Goal: Obtain resource: Download file/media

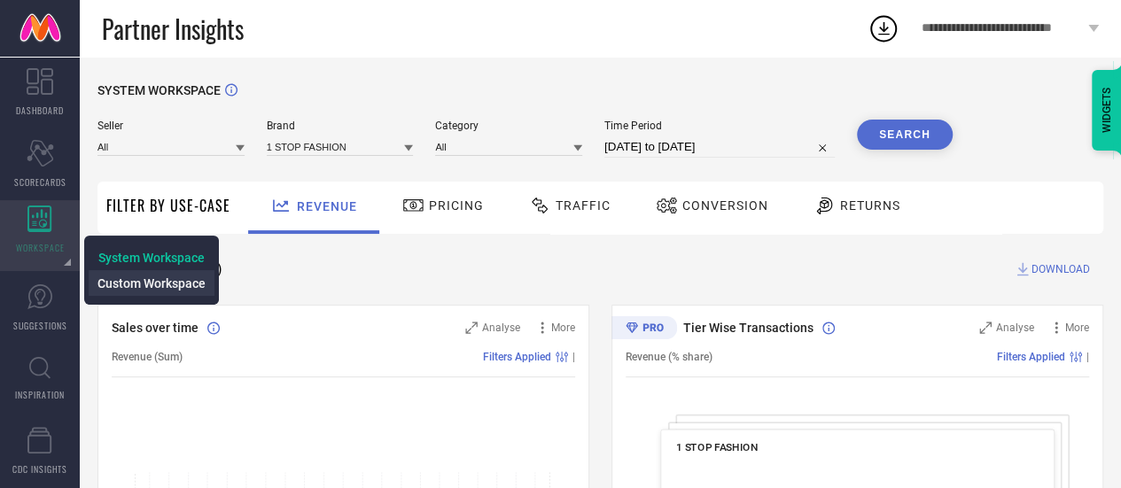
click at [120, 284] on span "Custom Workspace" at bounding box center [151, 283] width 108 height 14
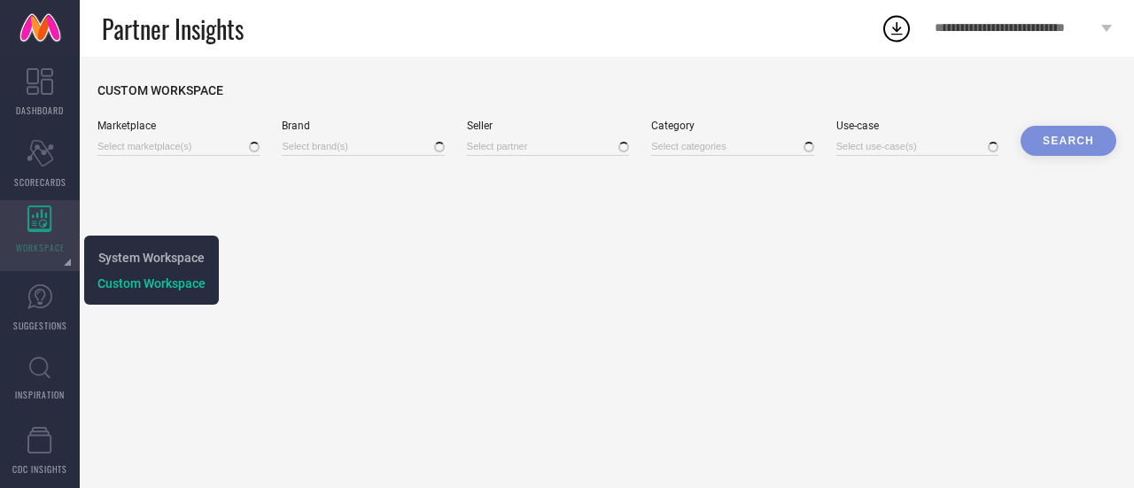
click at [49, 241] on span "WORKSPACE" at bounding box center [40, 247] width 49 height 13
click at [103, 258] on span "System Workspace" at bounding box center [151, 258] width 106 height 14
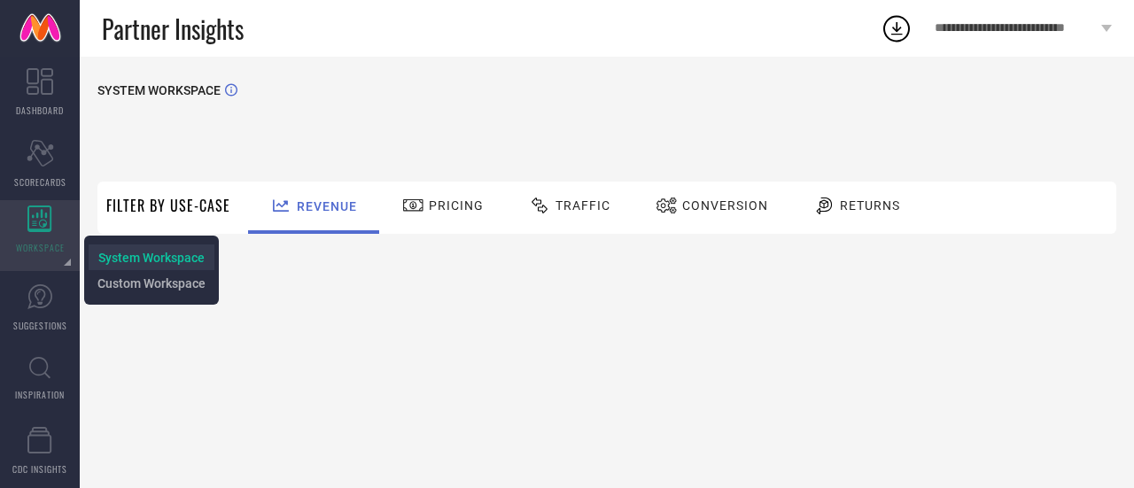
click at [155, 256] on span "System Workspace" at bounding box center [151, 258] width 106 height 14
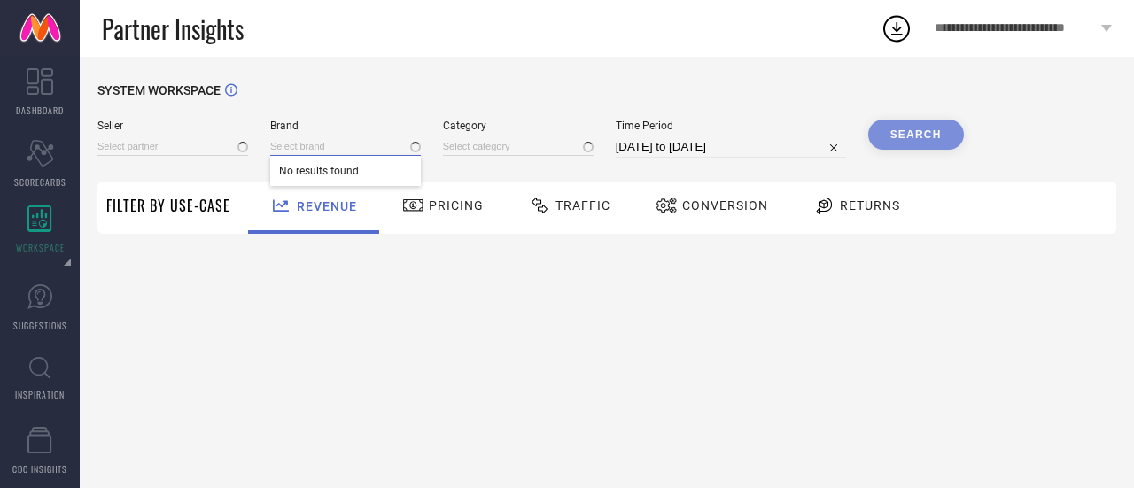
type input "All"
click at [296, 147] on input at bounding box center [345, 146] width 151 height 19
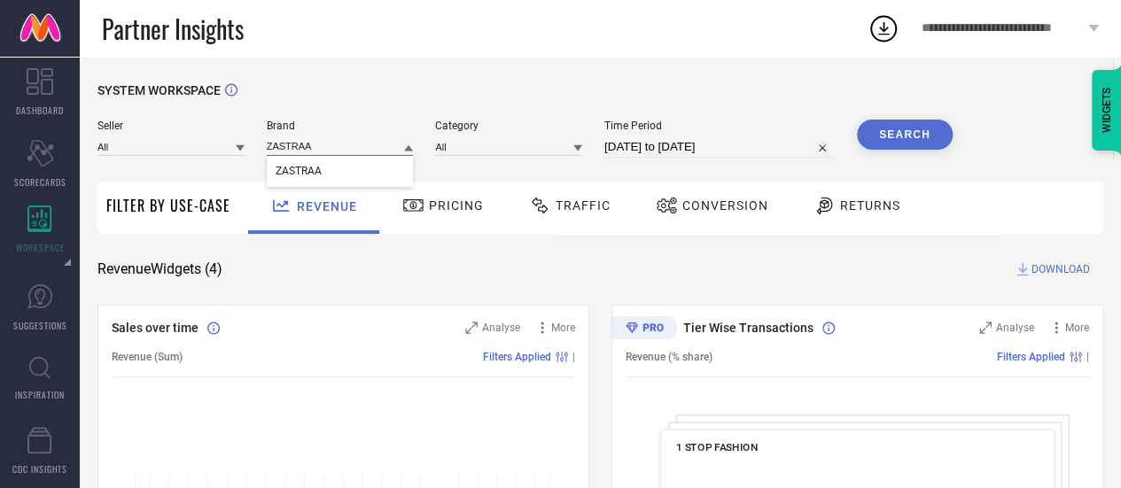
type input "ZASTRAA"
click at [303, 177] on span "ZASTRAA" at bounding box center [299, 171] width 46 height 12
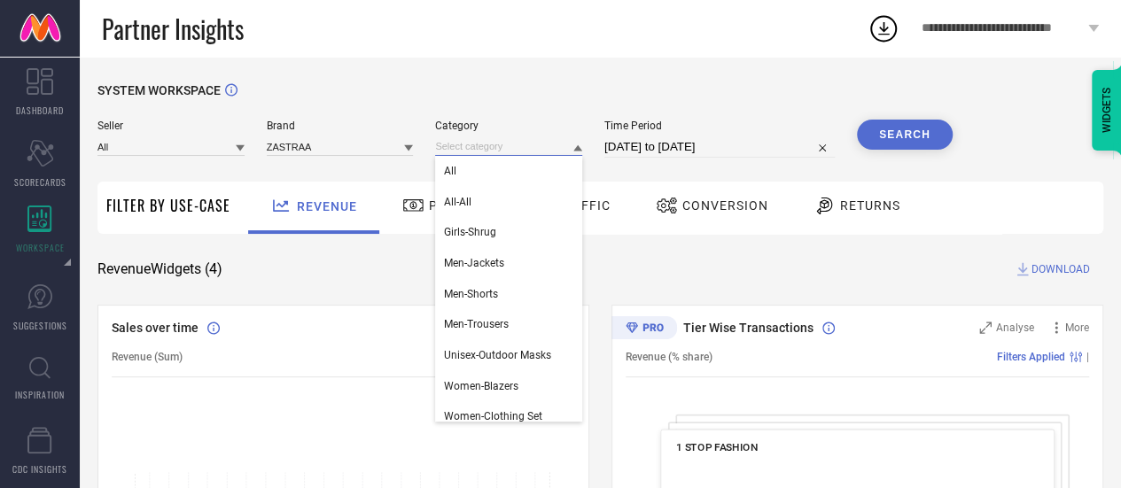
click at [493, 151] on input at bounding box center [508, 146] width 147 height 19
click at [493, 166] on div "All" at bounding box center [508, 171] width 147 height 30
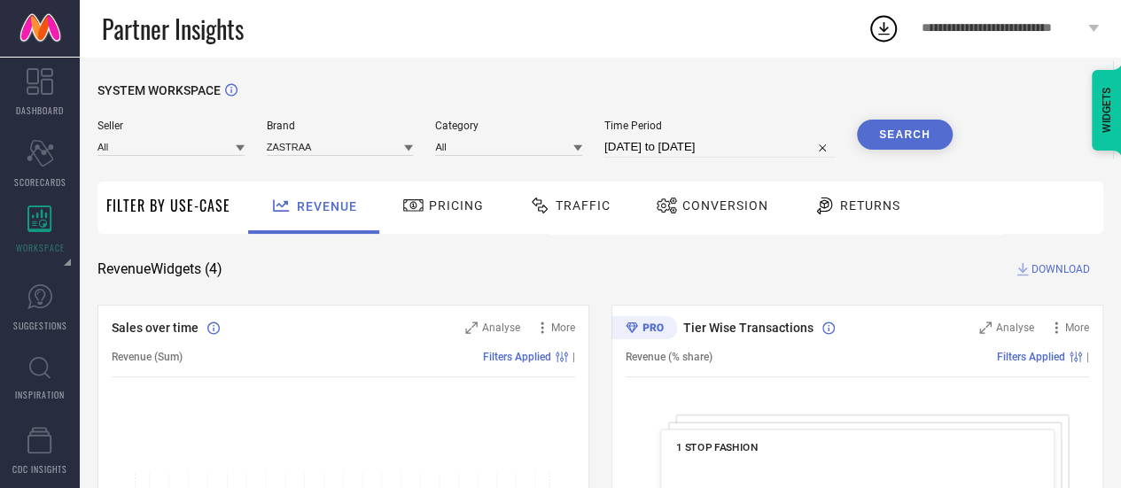
select select "7"
select select "2025"
select select "8"
select select "2025"
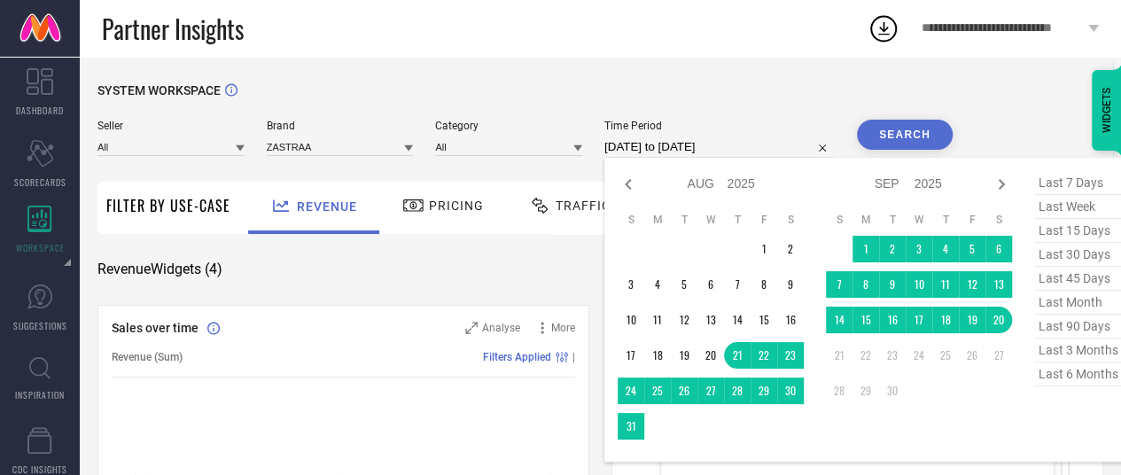
click at [638, 155] on input "[DATE] to [DATE]" at bounding box center [719, 146] width 230 height 21
click at [765, 247] on td "1" at bounding box center [763, 249] width 27 height 27
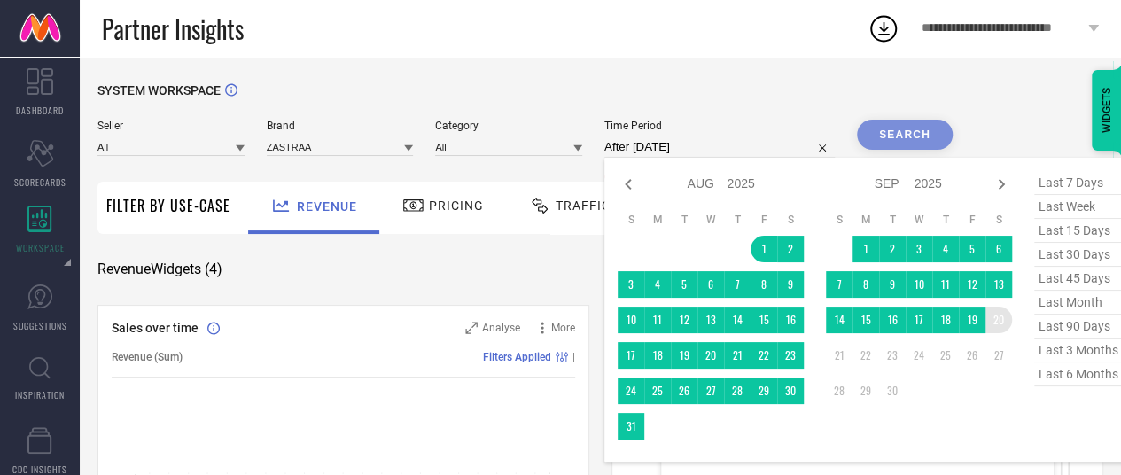
type input "[DATE] to [DATE]"
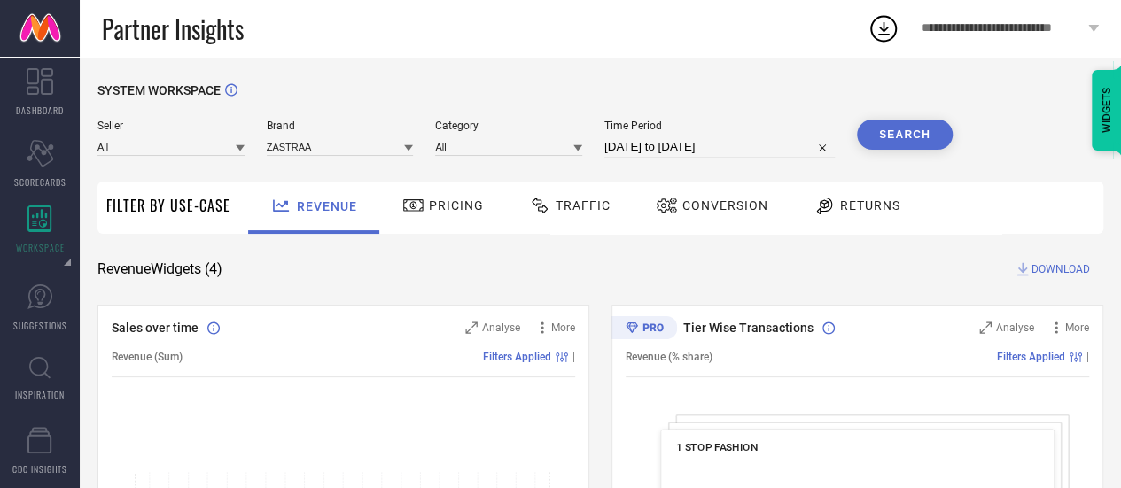
click at [934, 139] on button "Search" at bounding box center [905, 135] width 96 height 30
click at [596, 204] on span "Traffic" at bounding box center [582, 205] width 55 height 14
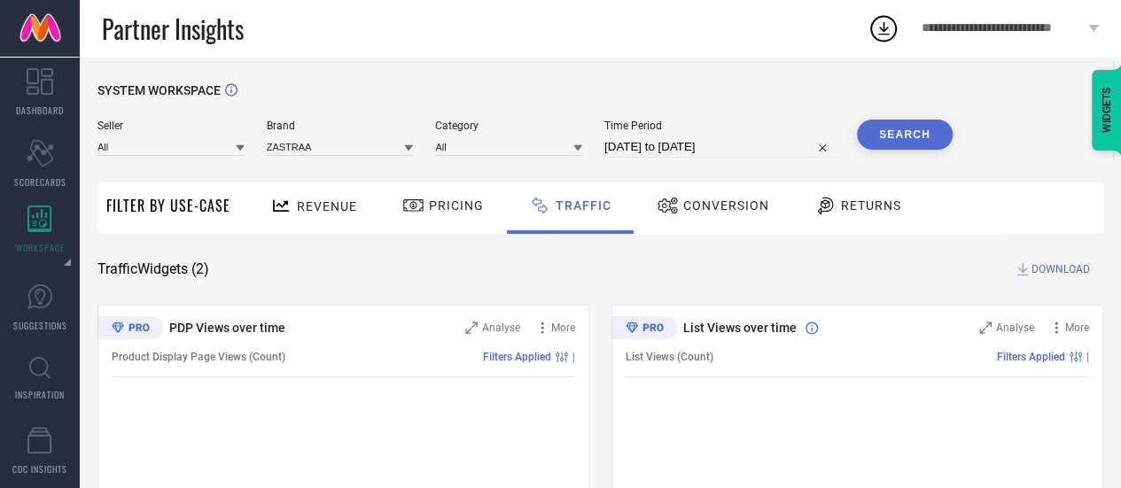
click at [718, 223] on div "Conversion" at bounding box center [712, 208] width 157 height 52
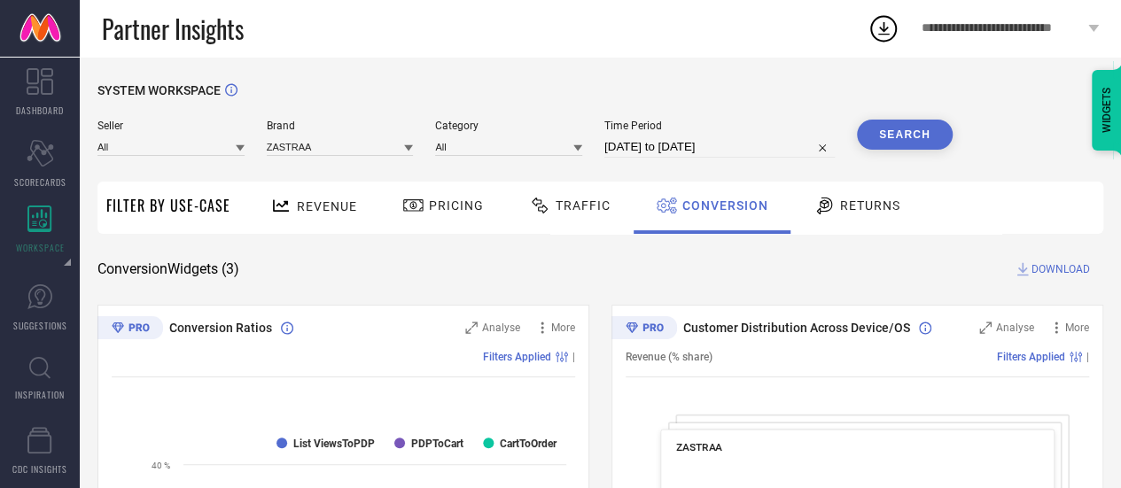
click at [1045, 268] on span "DOWNLOAD" at bounding box center [1060, 269] width 58 height 18
